Goal: Task Accomplishment & Management: Manage account settings

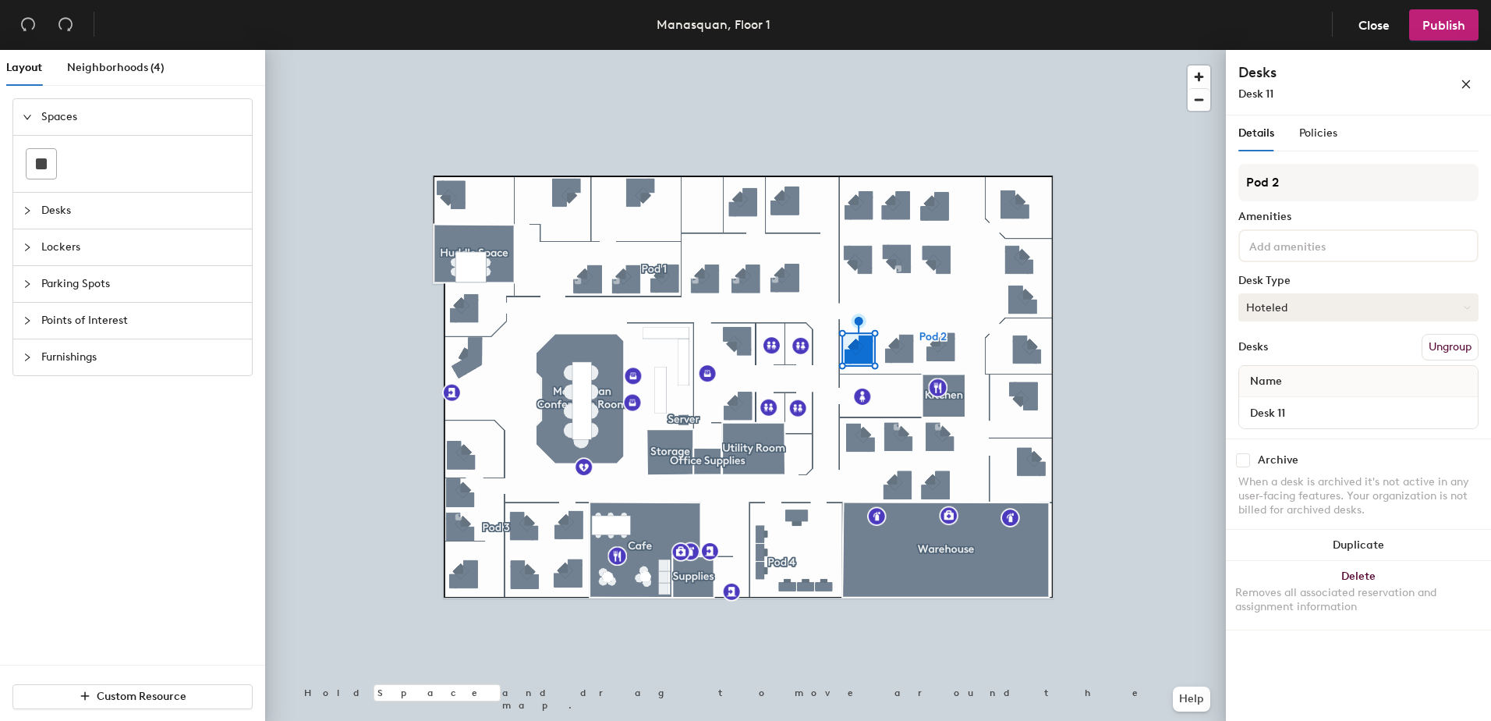
click at [1285, 309] on button "Hoteled" at bounding box center [1358, 307] width 240 height 28
click at [1276, 361] on div "Assigned" at bounding box center [1317, 355] width 156 height 23
click at [1457, 30] on span "Publish" at bounding box center [1443, 25] width 43 height 15
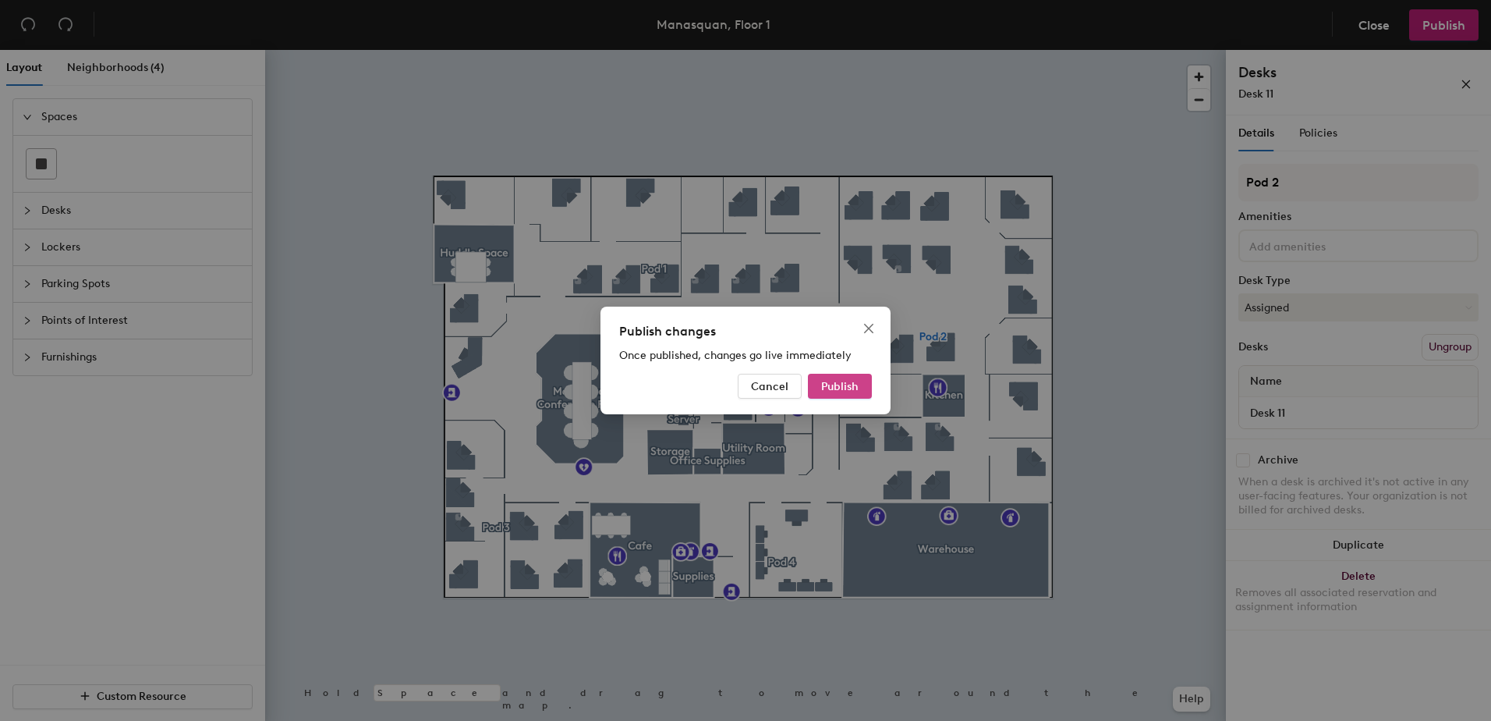
click at [861, 384] on button "Publish" at bounding box center [840, 386] width 64 height 25
